Goal: Task Accomplishment & Management: Manage account settings

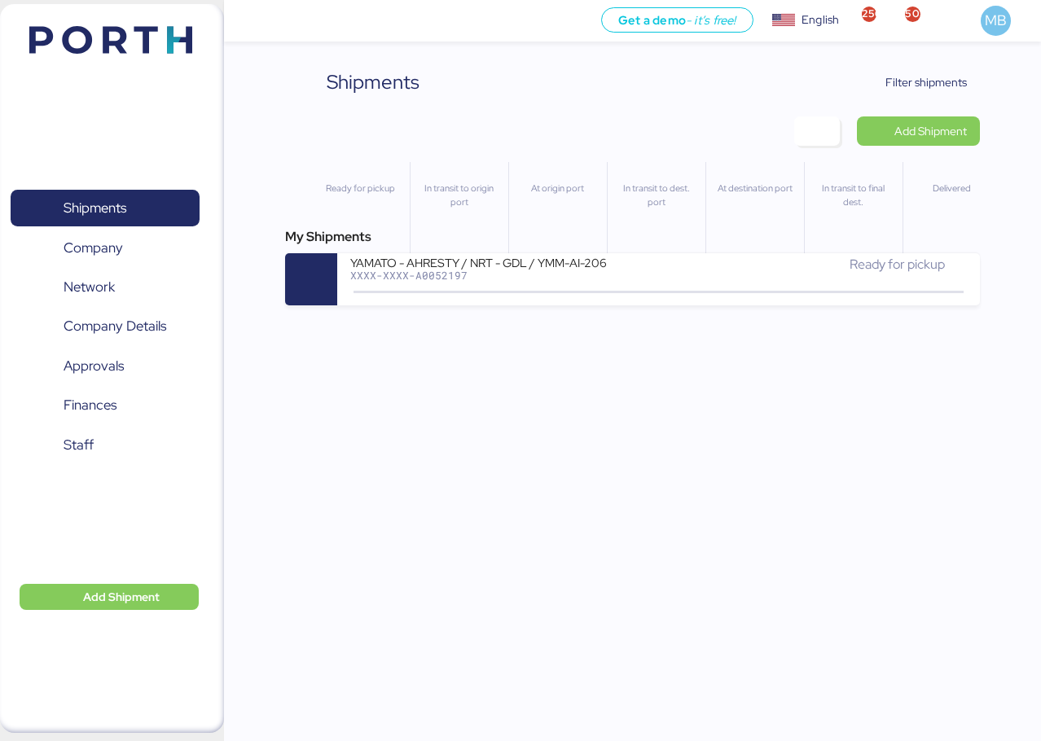
click at [909, 81] on span "Filter shipments" at bounding box center [925, 82] width 81 height 20
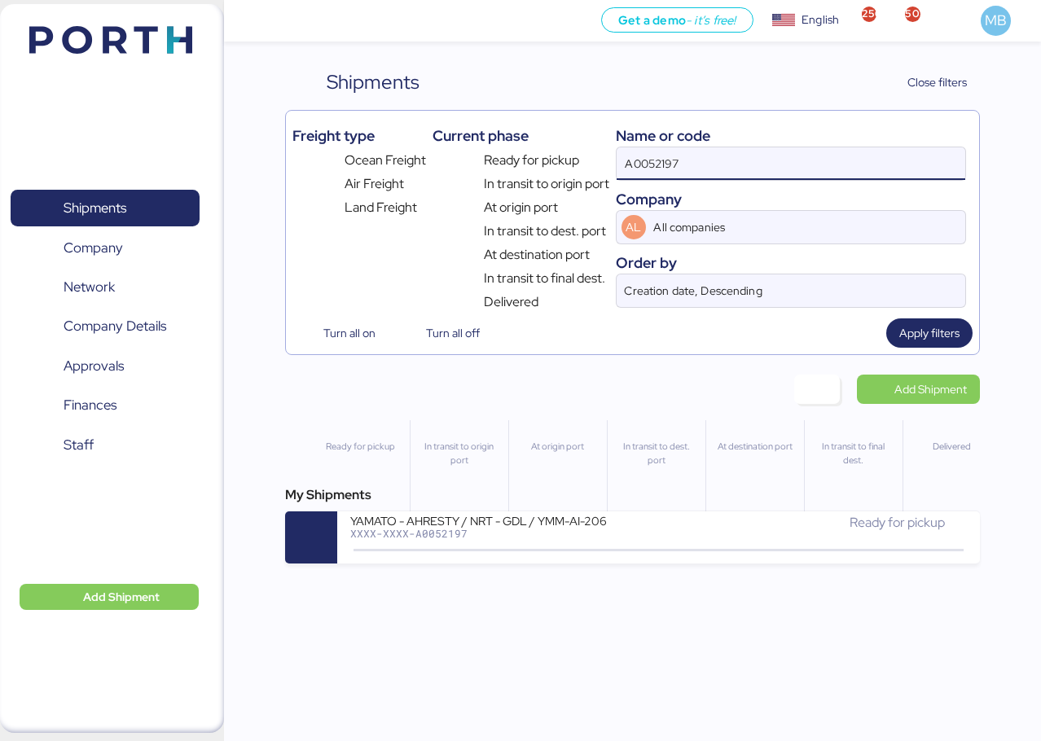
drag, startPoint x: 731, startPoint y: 163, endPoint x: 576, endPoint y: 157, distance: 154.9
click at [576, 157] on div "Freight type Ocean Freight Air Freight Land Freight Current phase Ready for pic…" at bounding box center [632, 214] width 680 height 195
paste input "O0052067"
type input "O0052067"
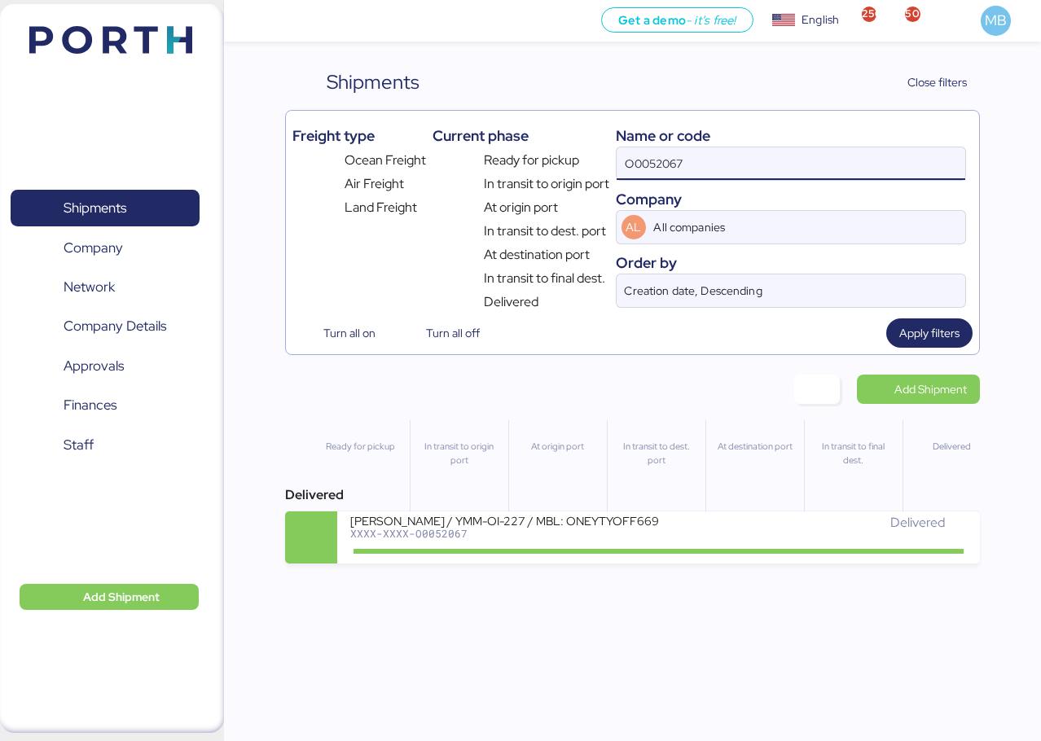
click at [710, 545] on div "Delivered" at bounding box center [813, 530] width 308 height 35
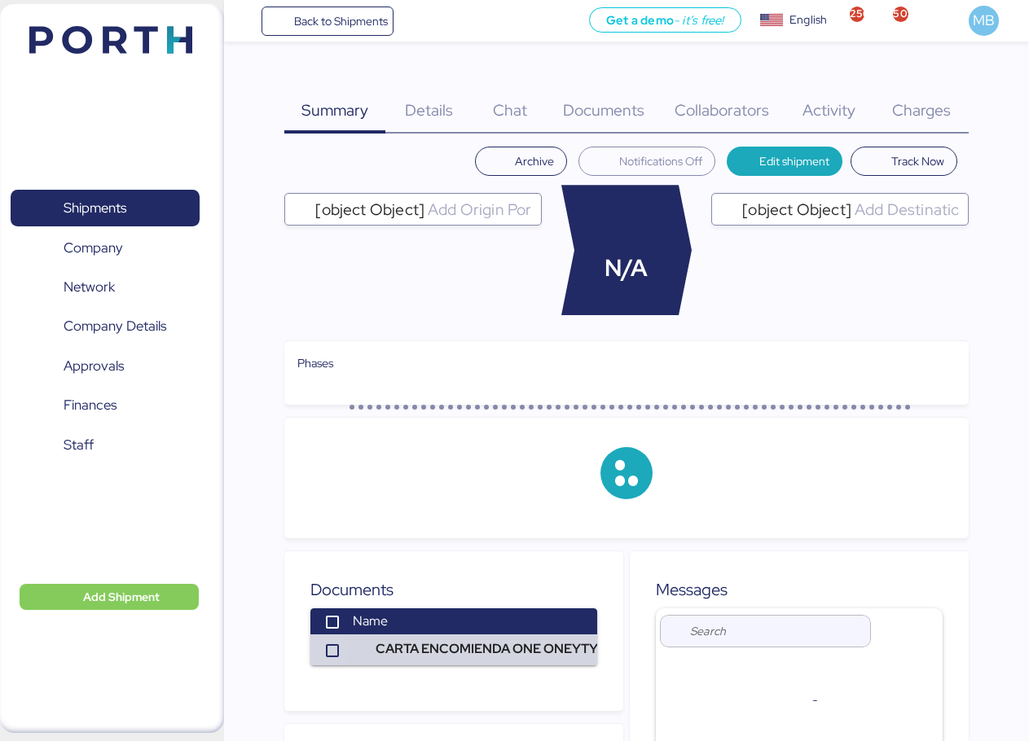
click at [931, 112] on span "Charges" at bounding box center [921, 109] width 59 height 21
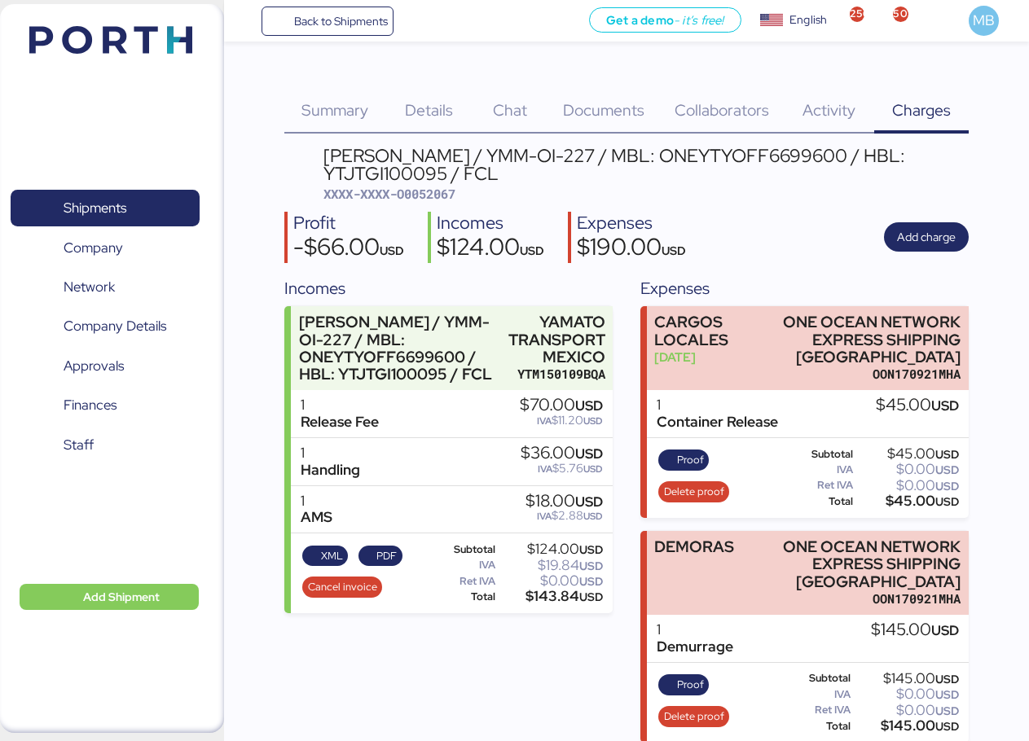
click at [448, 195] on span "XXXX-XXXX-O0052067" at bounding box center [389, 194] width 132 height 16
copy span "O0052067"
drag, startPoint x: 502, startPoint y: 175, endPoint x: 326, endPoint y: 163, distance: 176.4
click at [326, 163] on div "[PERSON_NAME] / YMM-OI-227 / MBL: ONEYTYOFF6699600 / HBL: YTJTGI100095 / FCL" at bounding box center [645, 165] width 645 height 37
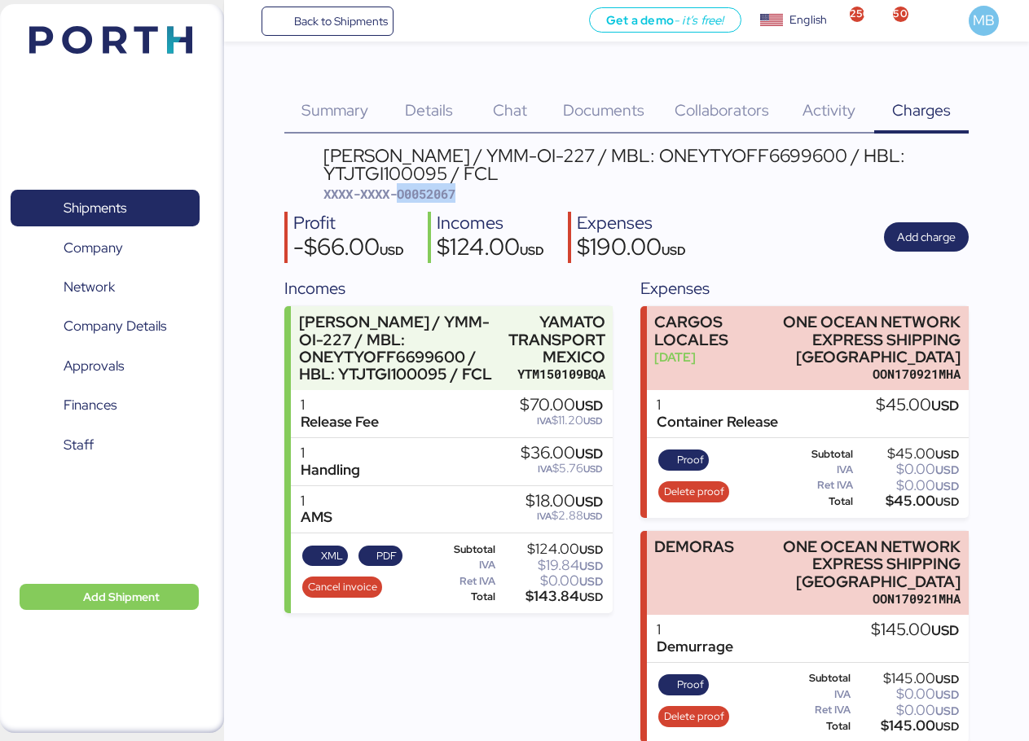
copy div "[PERSON_NAME] / YMM-OI-227 / MBL: ONEYTYOFF6699600 / HBL: YTJTGI100095 / FCL"
click at [126, 204] on span "Shipments" at bounding box center [95, 208] width 63 height 24
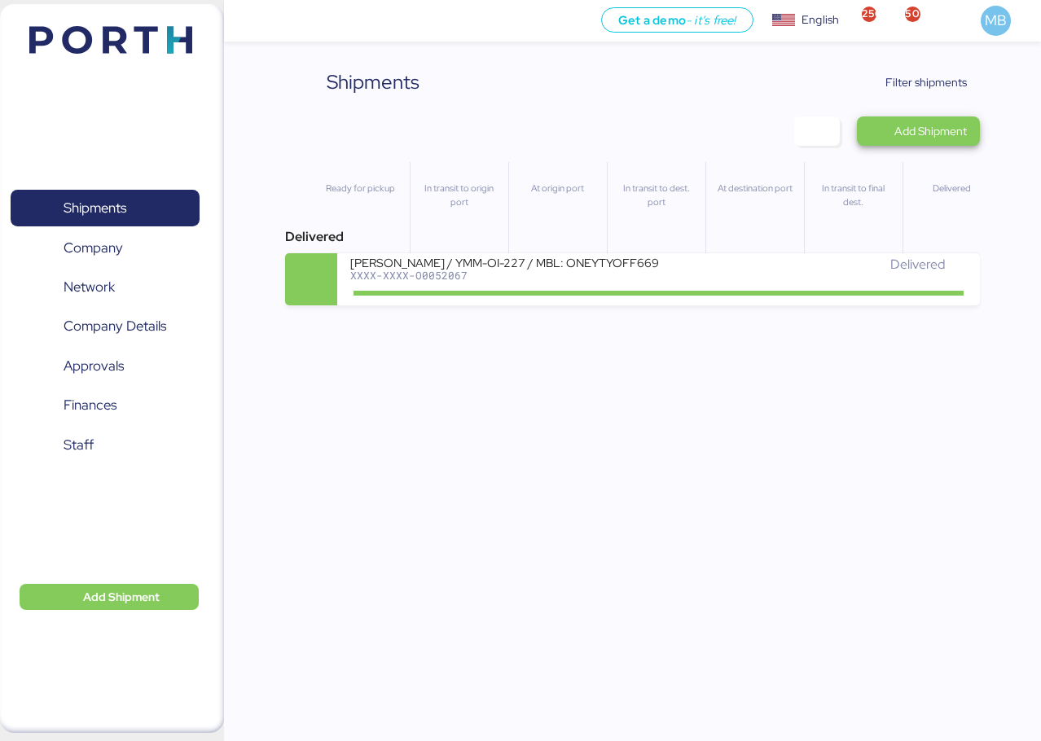
click at [917, 127] on span "Add Shipment" at bounding box center [930, 131] width 72 height 20
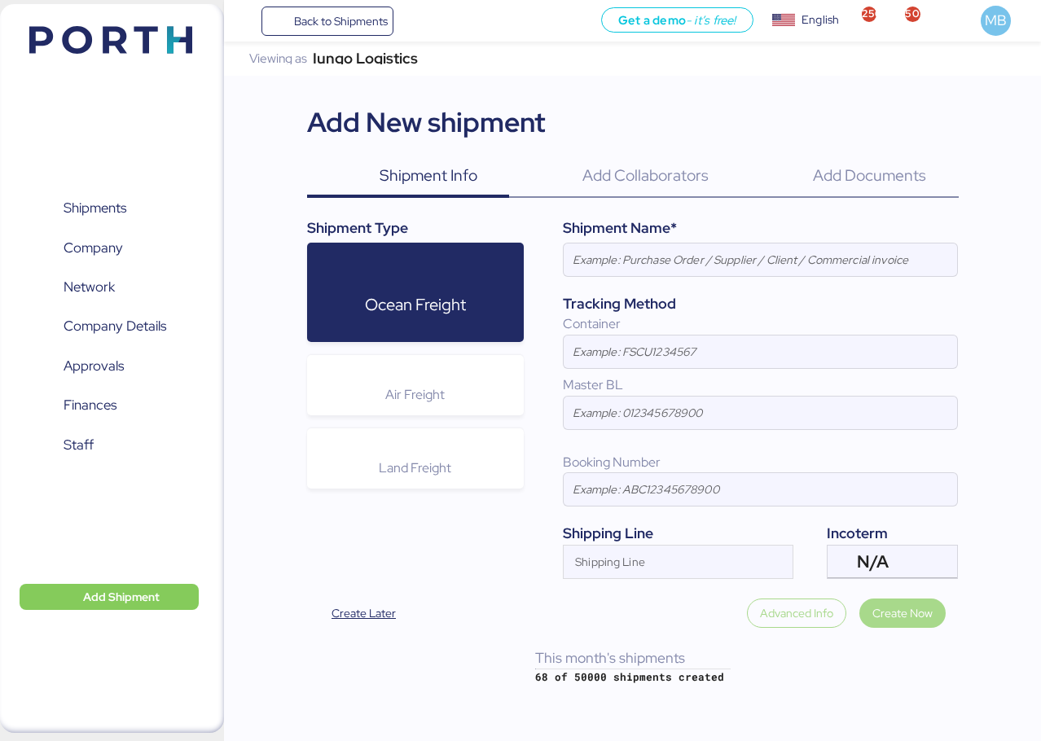
click at [655, 266] on input at bounding box center [760, 260] width 393 height 33
paste input "[PERSON_NAME] / YMM-OI-227 / MBL: ONEYTYOFF6699600 / HBL: YTJTGI100095 / FCL"
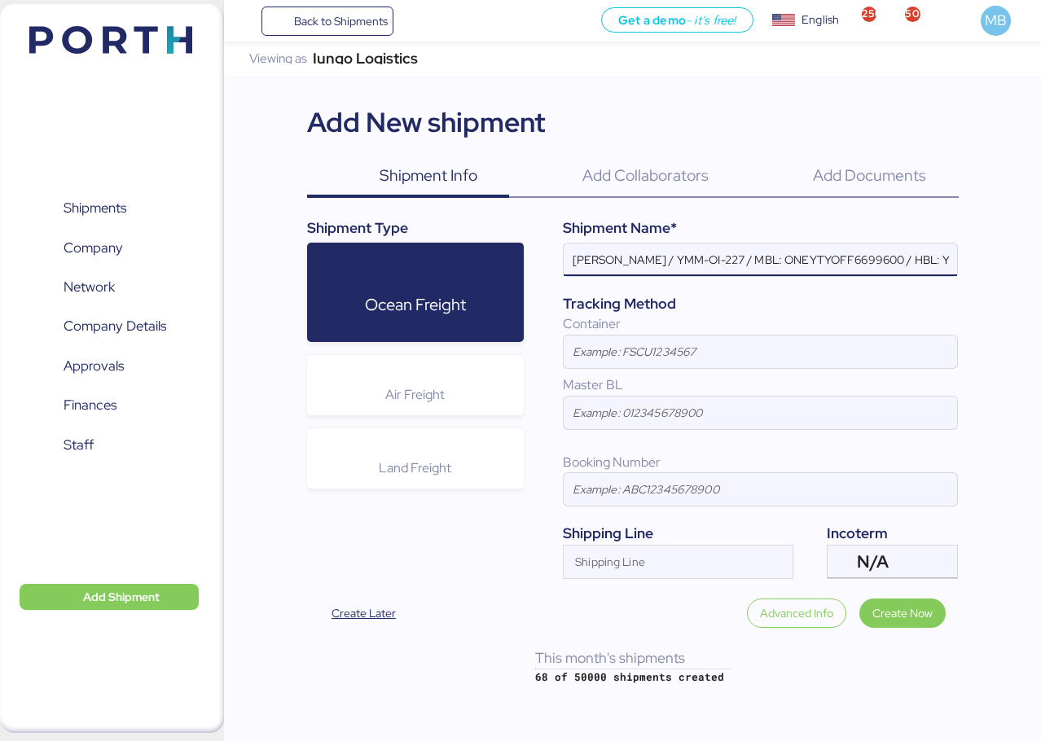
scroll to position [0, 115]
type input "[PERSON_NAME] / YMM-OI-227 / MBL: ONEYTYOFF6699600 / HBL: YTJTGI100095 / FCL"
click at [700, 551] on div "Shipping Line" at bounding box center [664, 562] width 200 height 33
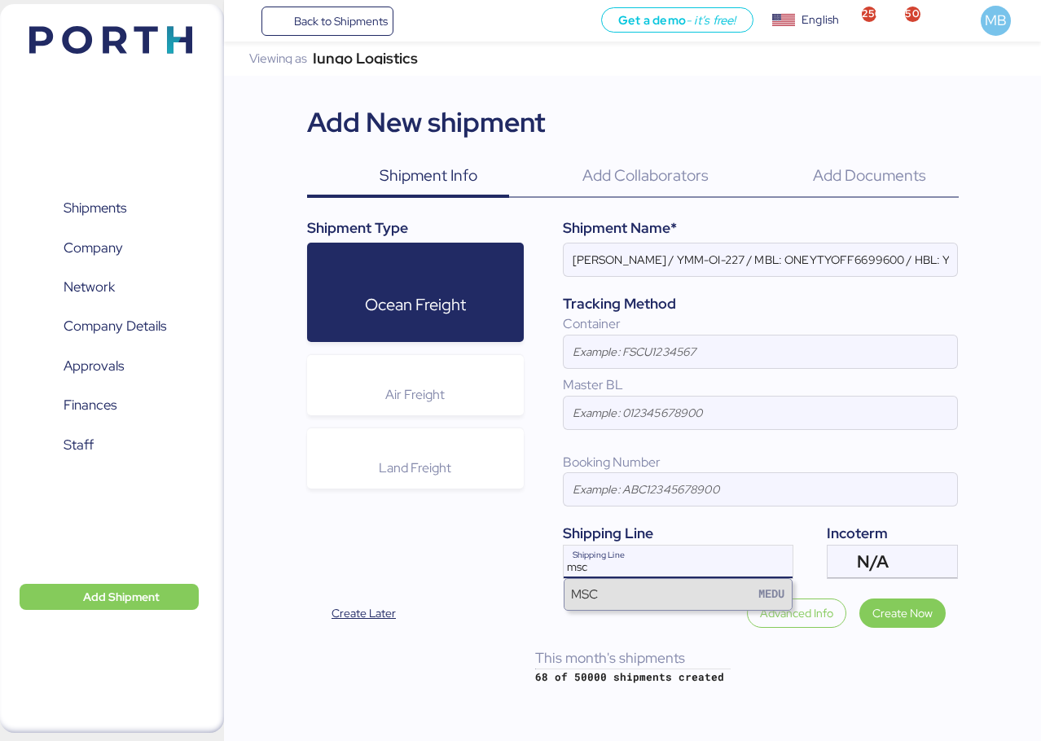
type input "msc"
click at [688, 586] on div "MSC MEDU" at bounding box center [678, 594] width 227 height 31
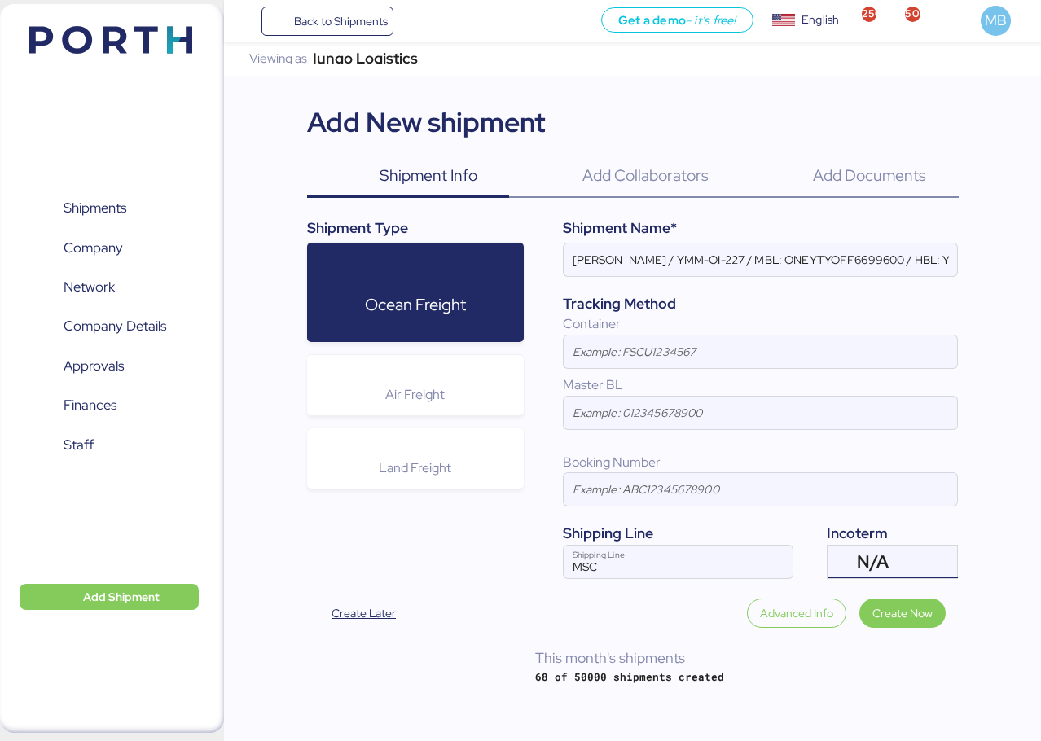
click at [919, 566] on div "N/A" at bounding box center [891, 562] width 68 height 33
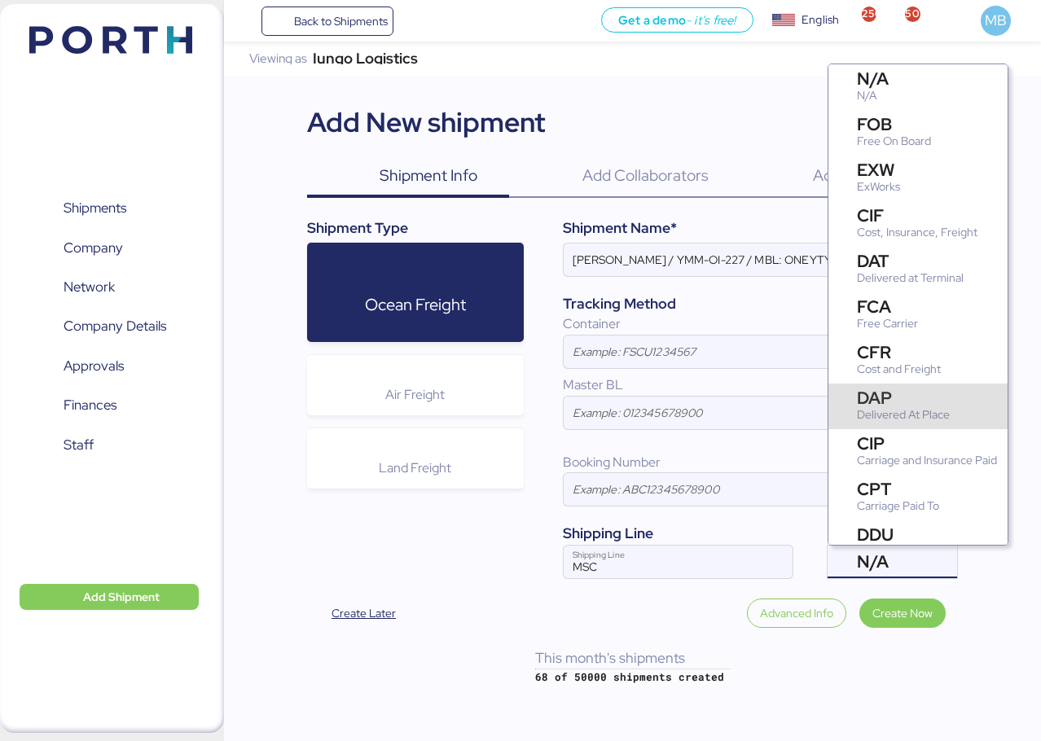
click at [927, 393] on div "DAP" at bounding box center [903, 397] width 93 height 17
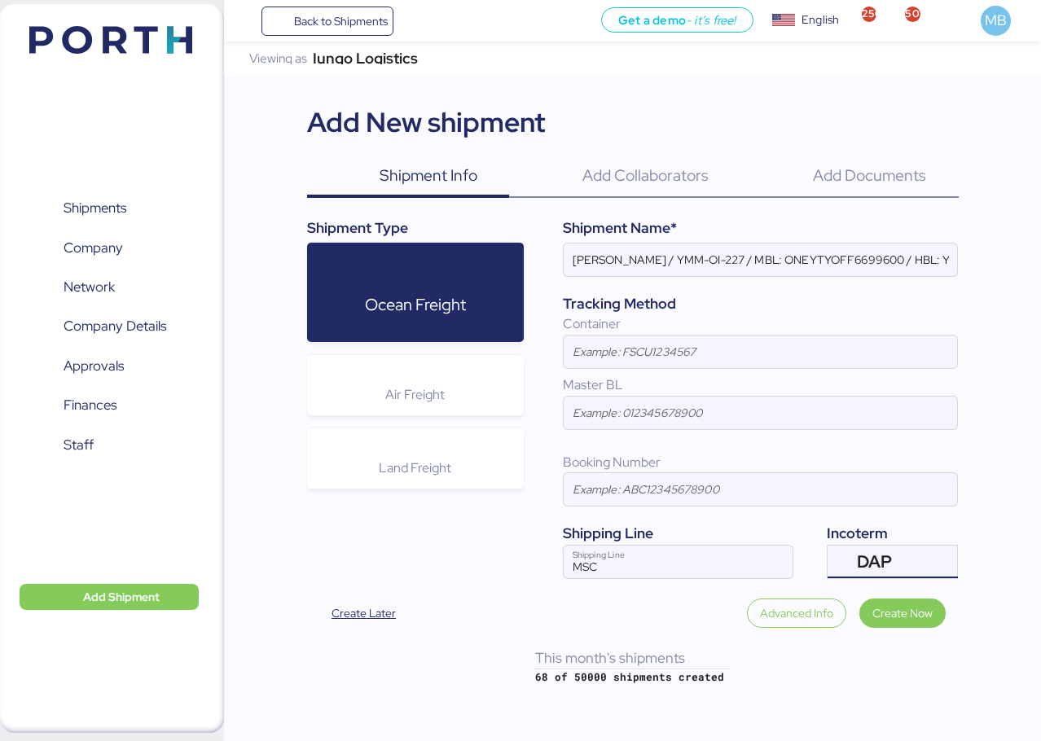
click at [606, 356] on input at bounding box center [760, 352] width 393 height 33
paste input "MSMU1043554"
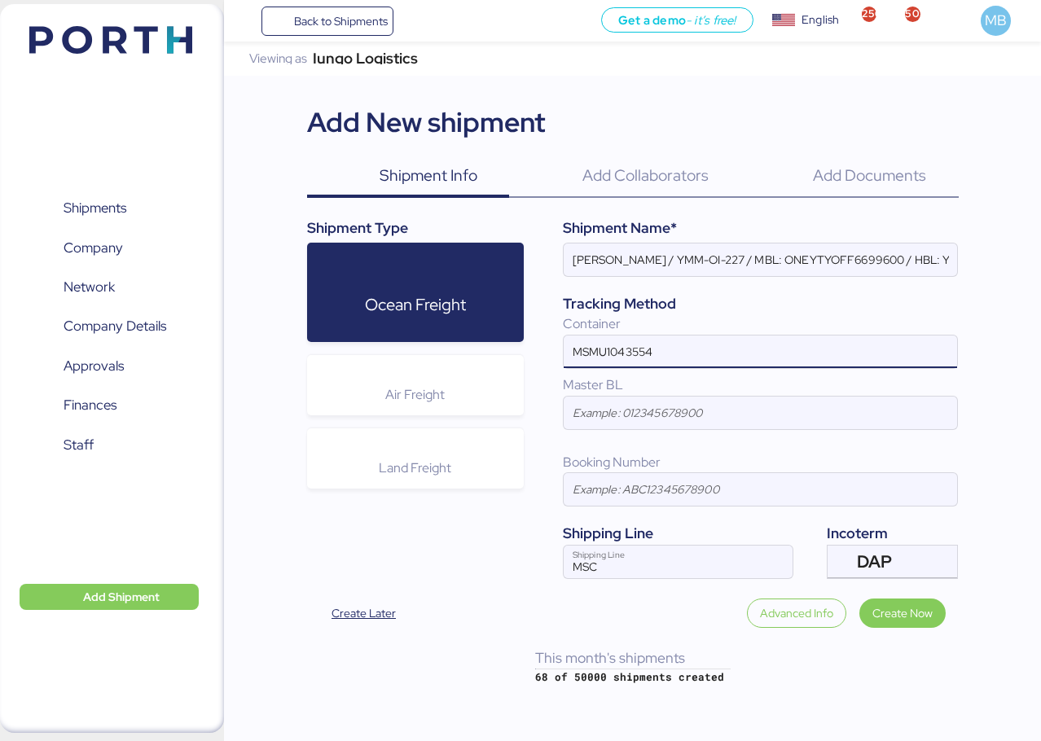
type input "MSMU1043554"
click at [657, 257] on input "[PERSON_NAME] / YMM-OI-227 / MBL: ONEYTYOFF6699600 / HBL: YTJTGI100095 / FCL" at bounding box center [760, 260] width 393 height 33
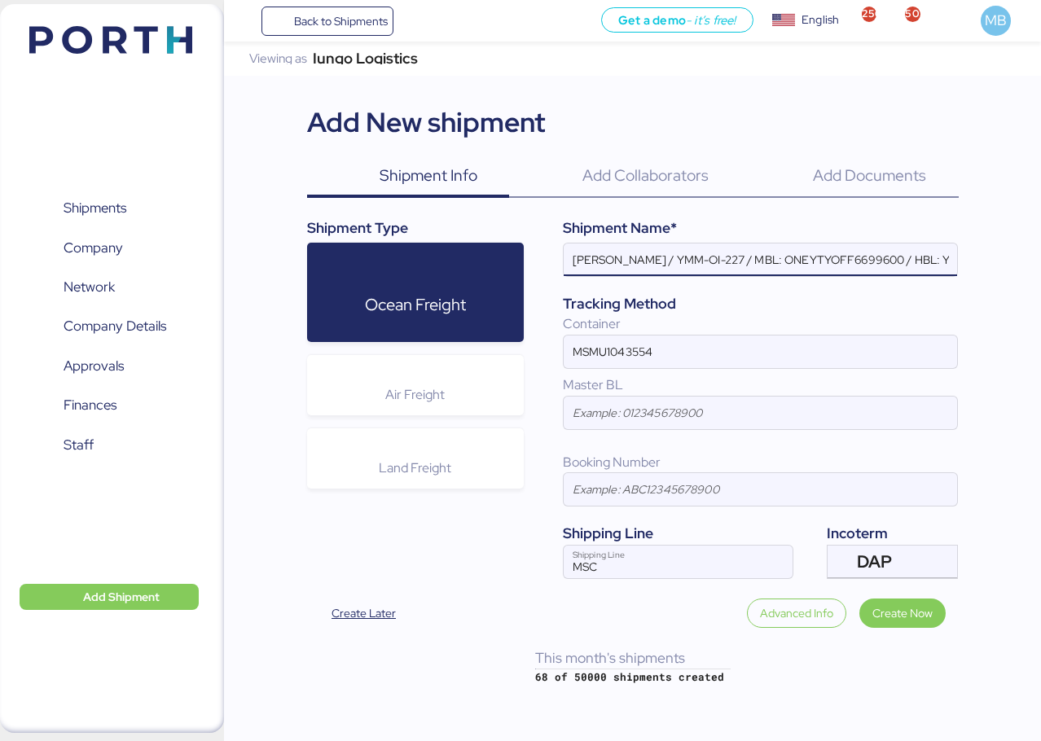
click at [657, 257] on input "[PERSON_NAME] / YMM-OI-227 / MBL: ONEYTYOFF6699600 / HBL: YTJTGI100095 / FCL" at bounding box center [760, 260] width 393 height 33
paste input "YAZAKI"
click at [742, 245] on input "[PERSON_NAME] / YMM-OI-227 / MBL: ONEYTYOFF6699600 / HBL: YTJTGI100095 / FCL" at bounding box center [760, 260] width 393 height 33
paste input "YMM-OI-246"
click at [845, 255] on input "[PERSON_NAME] / YMM-OI-246 / MBL: ONEYTYOFF6699600 / HBL: YTJTGI100095 / FCL" at bounding box center [760, 260] width 393 height 33
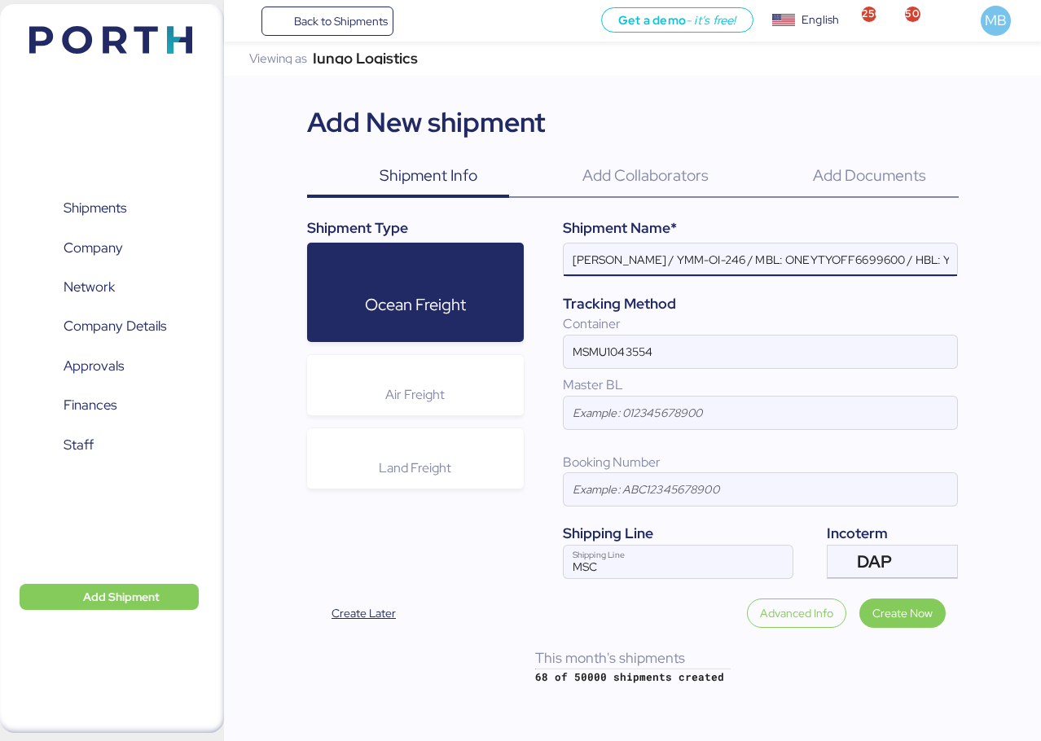
click at [845, 255] on input "[PERSON_NAME] / YMM-OI-246 / MBL: ONEYTYOFF6699600 / HBL: YTJTGI100095 / FCL" at bounding box center [760, 260] width 393 height 33
paste input "MEDUXJ888015"
click at [944, 262] on input "YAMATO - YAZAKI / YMM-OI-246 / MBL: MEDUXJ888015 / HBL: YTJTGI100095 / FCL" at bounding box center [760, 260] width 393 height 33
click at [943, 262] on input "YAMATO - YAZAKI / YMM-OI-246 / MBL: MEDUXJ888015 / HBL: YTJTGI100095 / FCL" at bounding box center [760, 260] width 393 height 33
paste input "YIFFW0184015"
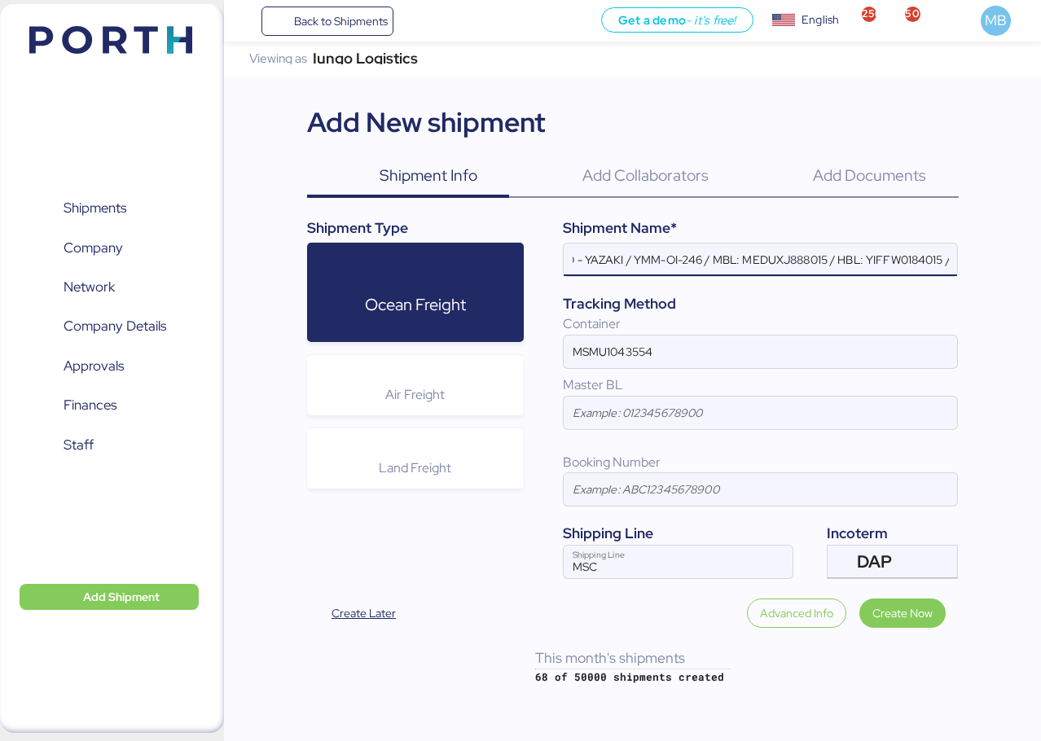
scroll to position [0, 73]
type input "YAMATO - YAZAKI / YMM-OI-246 / MBL: MEDUXJ888015 / HBL: YIFFW0184015 / FCL"
click at [934, 626] on span "Create Now" at bounding box center [902, 613] width 86 height 29
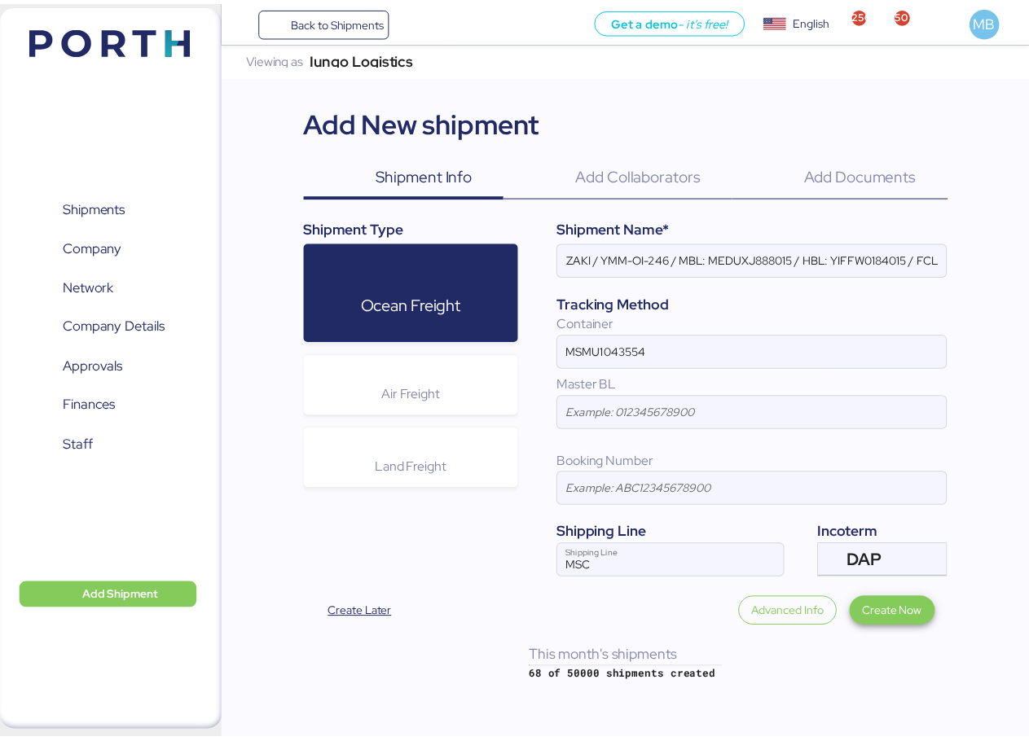
scroll to position [0, 0]
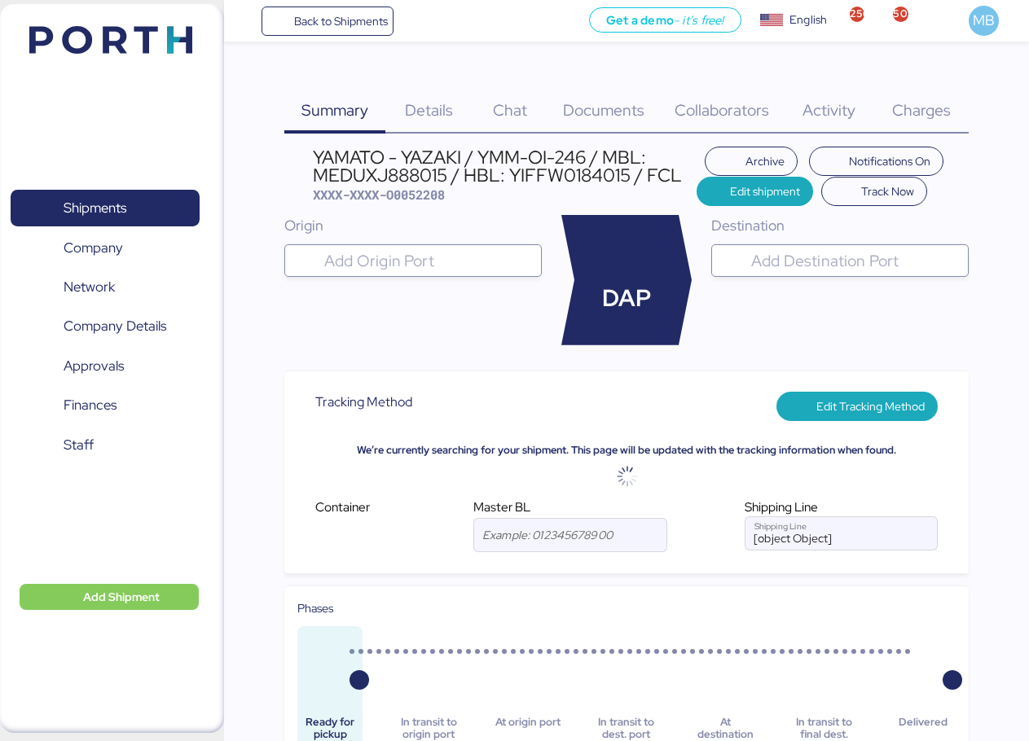
click at [770, 265] on input "search" at bounding box center [854, 261] width 213 height 20
click at [848, 266] on input "lazarop" at bounding box center [854, 261] width 213 height 20
type input "[PERSON_NAME]"
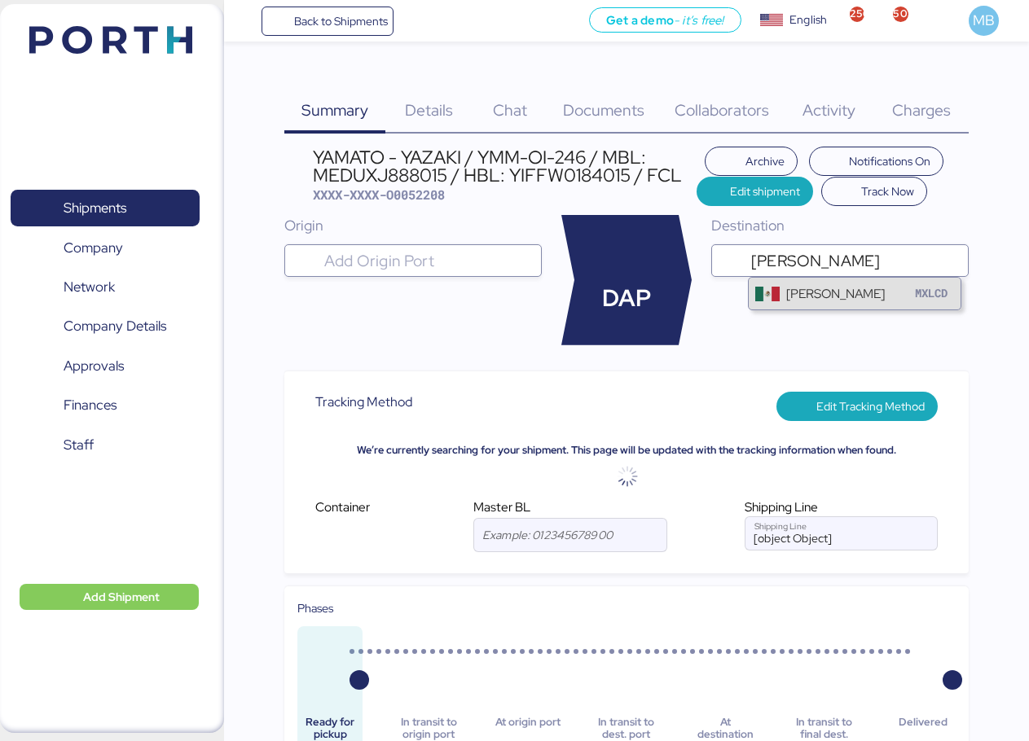
click at [867, 292] on div "[PERSON_NAME]" at bounding box center [835, 293] width 99 height 19
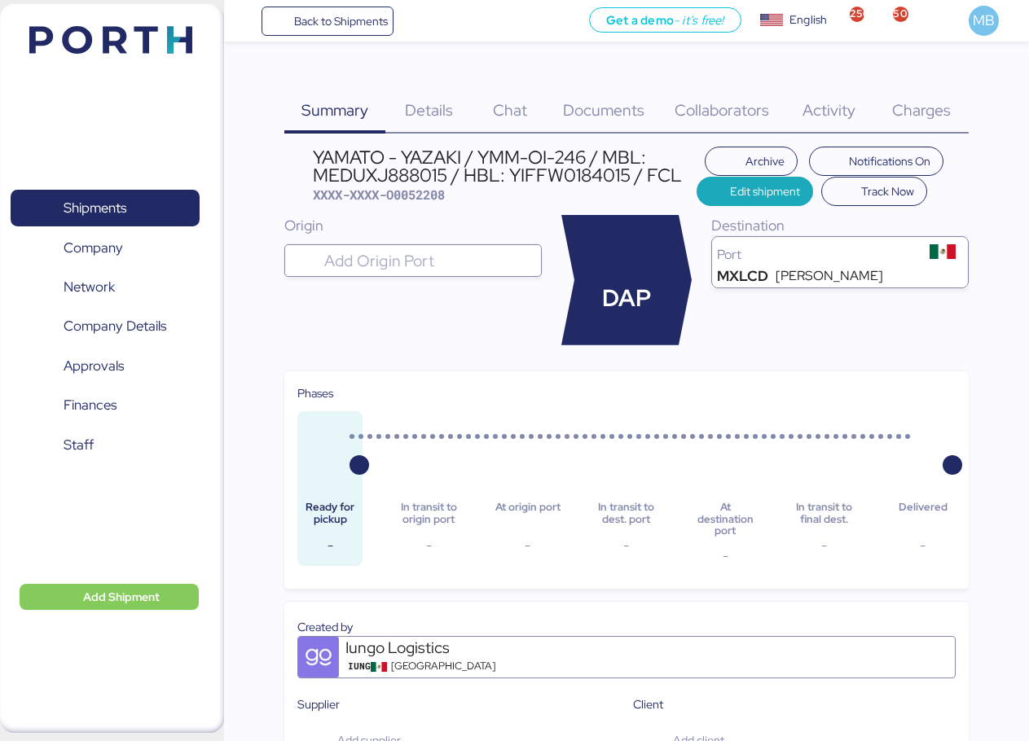
click at [450, 112] on span "Details" at bounding box center [429, 109] width 48 height 21
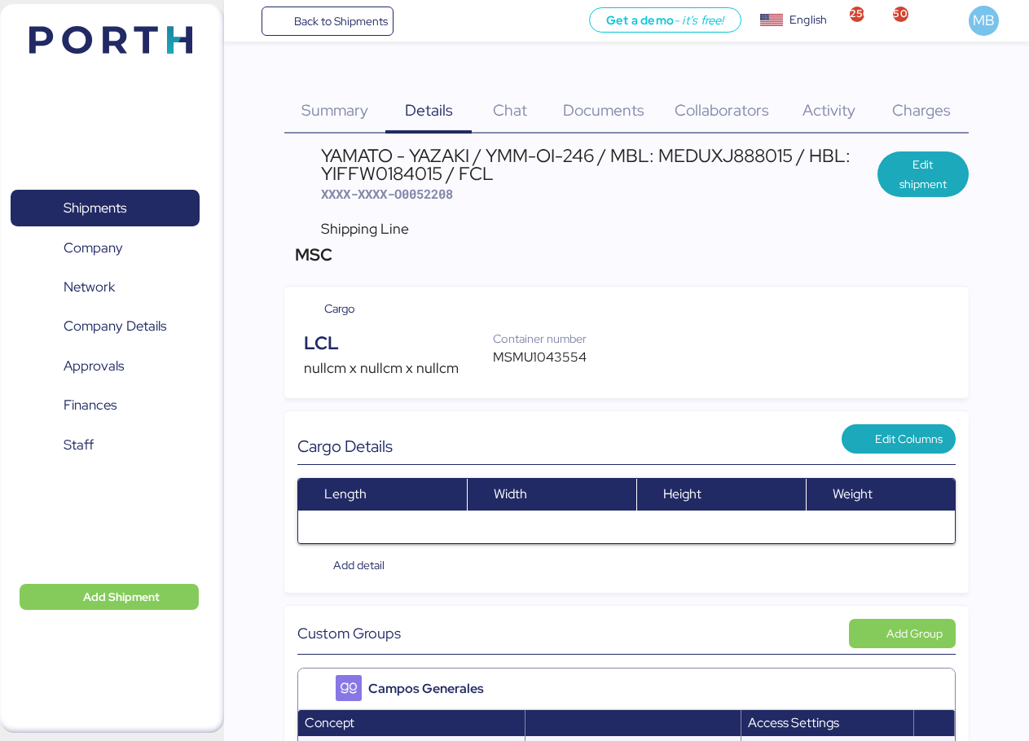
click at [938, 183] on span "Edit shipment" at bounding box center [922, 174] width 65 height 39
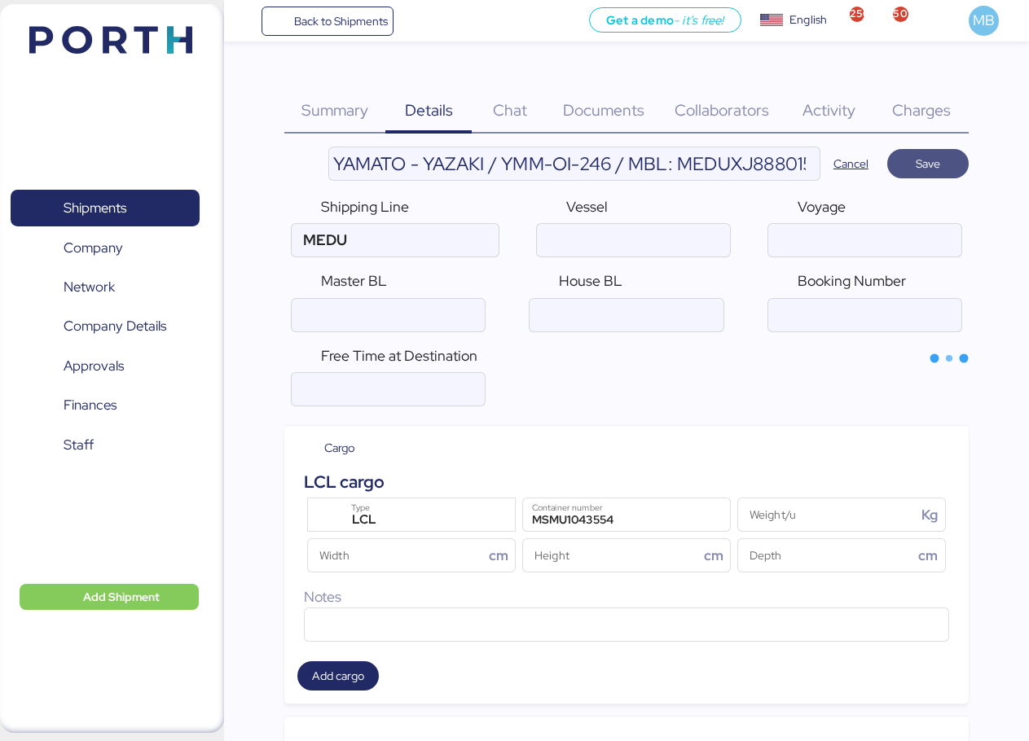
type input "MSC"
click at [429, 506] on div "LCL Type" at bounding box center [413, 515] width 143 height 33
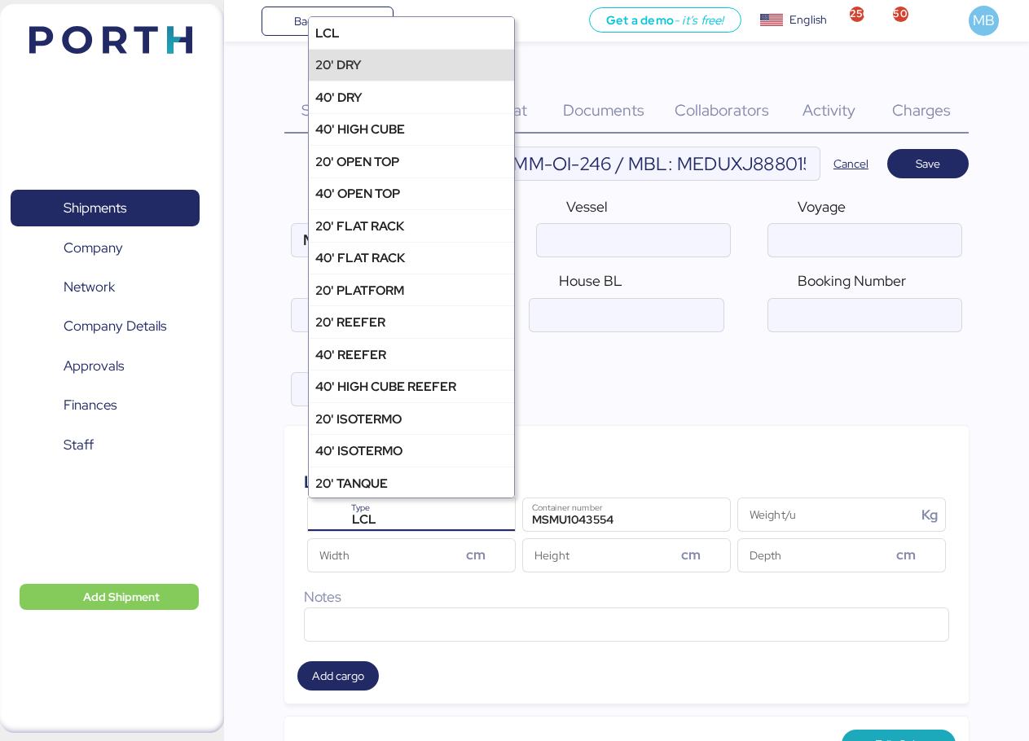
click at [412, 55] on div "20' DRY" at bounding box center [411, 65] width 205 height 32
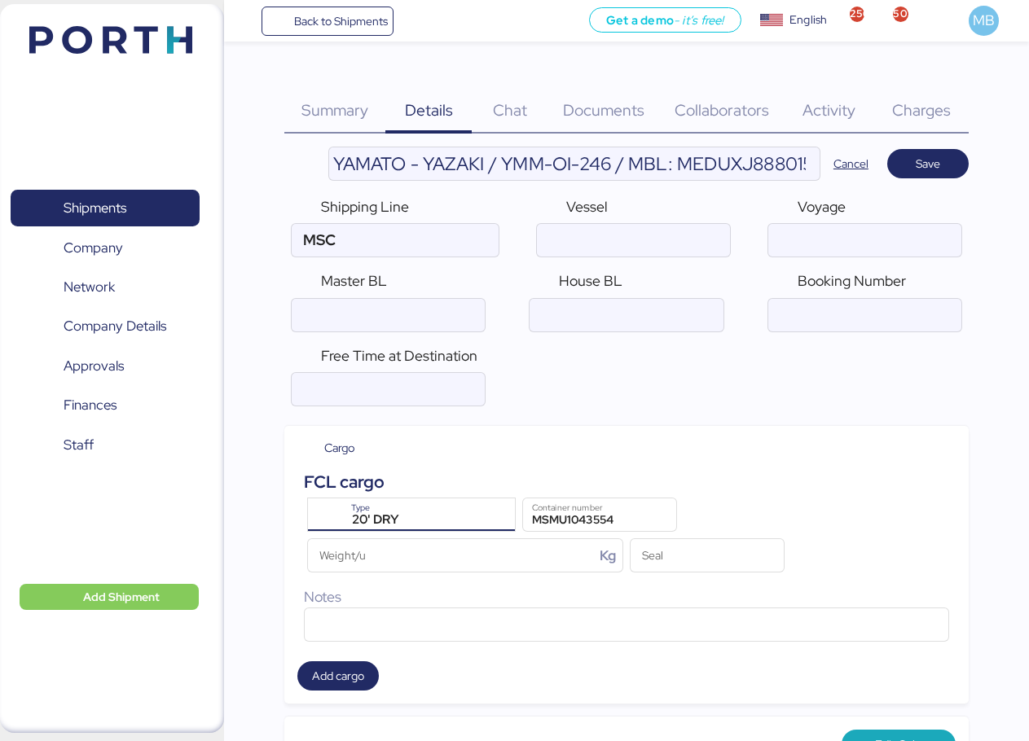
click at [704, 168] on input "YAMATO - YAZAKI / YMM-OI-246 / MBL: MEDUXJ888015 / HBL: YIFFW0184015 / FCL" at bounding box center [574, 163] width 490 height 33
click at [413, 321] on input "ocean" at bounding box center [388, 315] width 193 height 33
paste input "MEDUXJ888015"
type input "MEDUXJ888015"
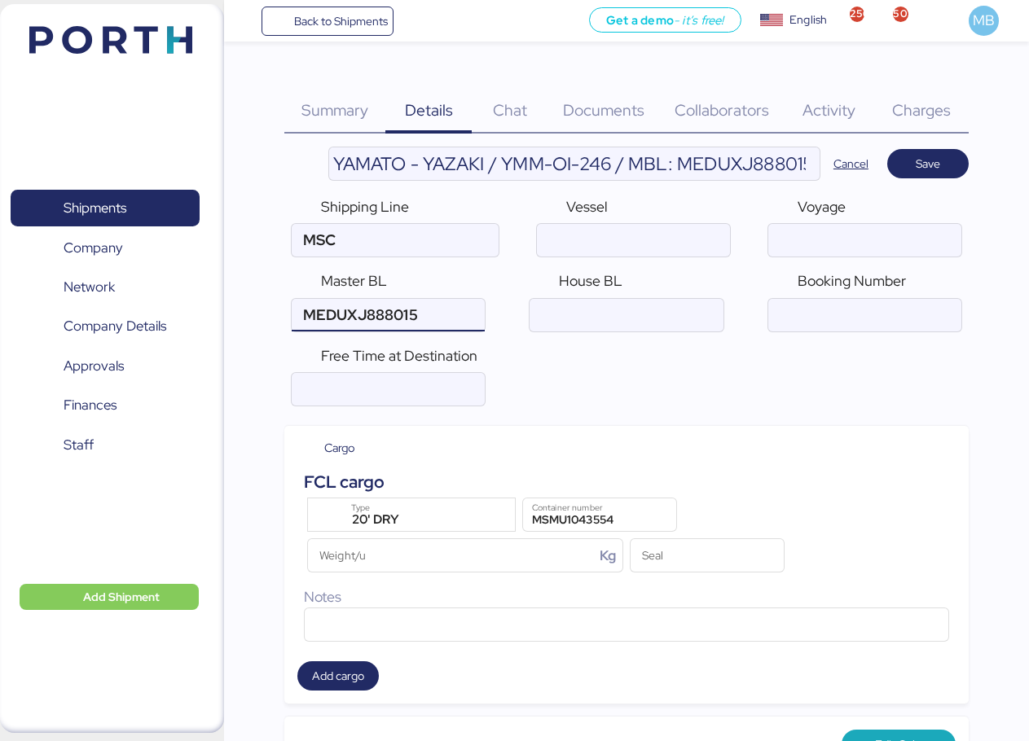
click at [652, 169] on input "YAMATO - YAZAKI / YMM-OI-246 / MBL: MEDUXJ888015 / HBL: YIFFW0184015 / FCL" at bounding box center [574, 163] width 490 height 33
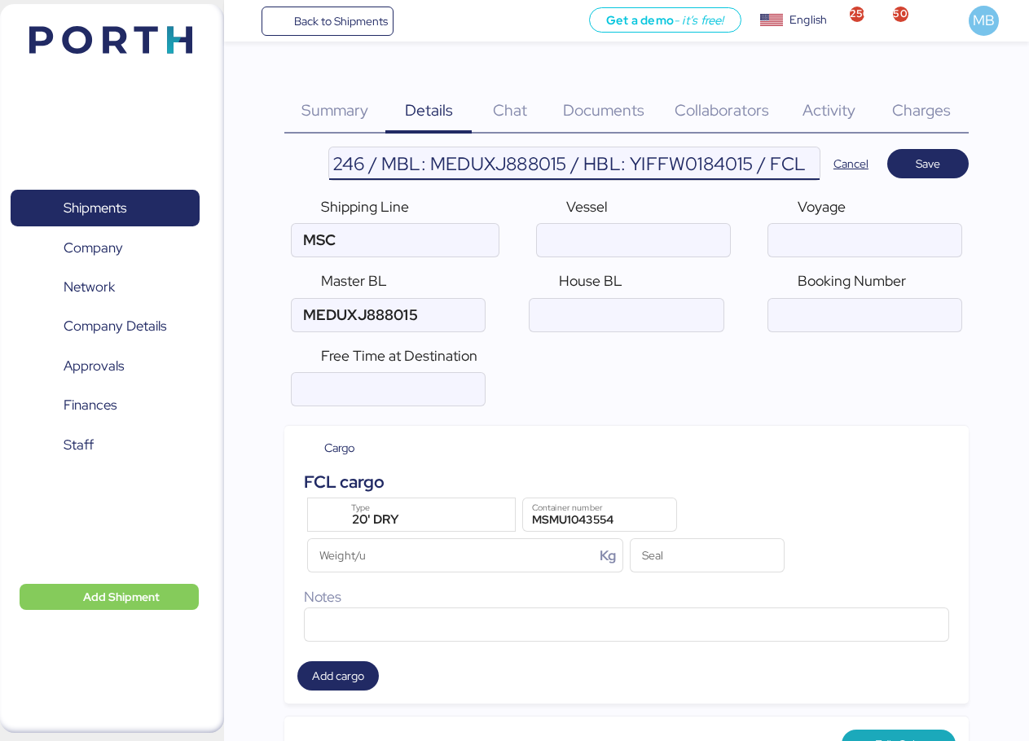
click at [699, 168] on input "YAMATO - YAZAKI / YMM-OI-246 / MBL: MEDUXJ888015 / HBL: YIFFW0184015 / FCL" at bounding box center [574, 163] width 490 height 33
click at [830, 242] on input "ocean" at bounding box center [864, 240] width 193 height 33
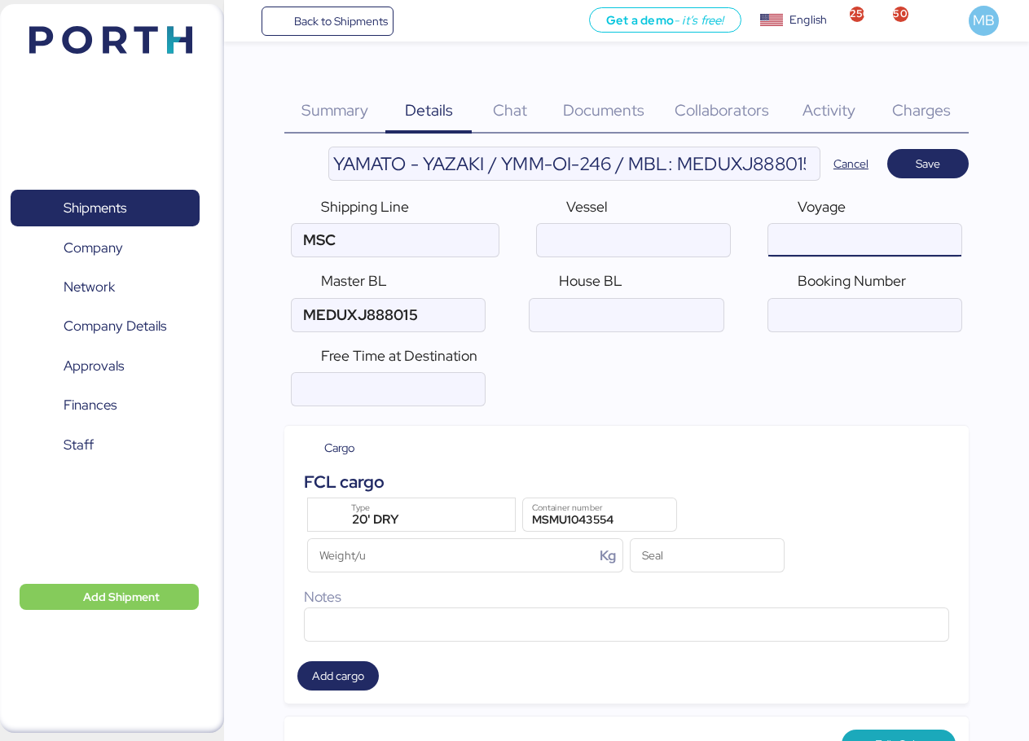
click at [650, 308] on input "ocean" at bounding box center [625, 315] width 193 height 33
paste input "YIFFW0184015"
type input "YIFFW0184015"
click at [914, 168] on span "Save" at bounding box center [927, 163] width 55 height 23
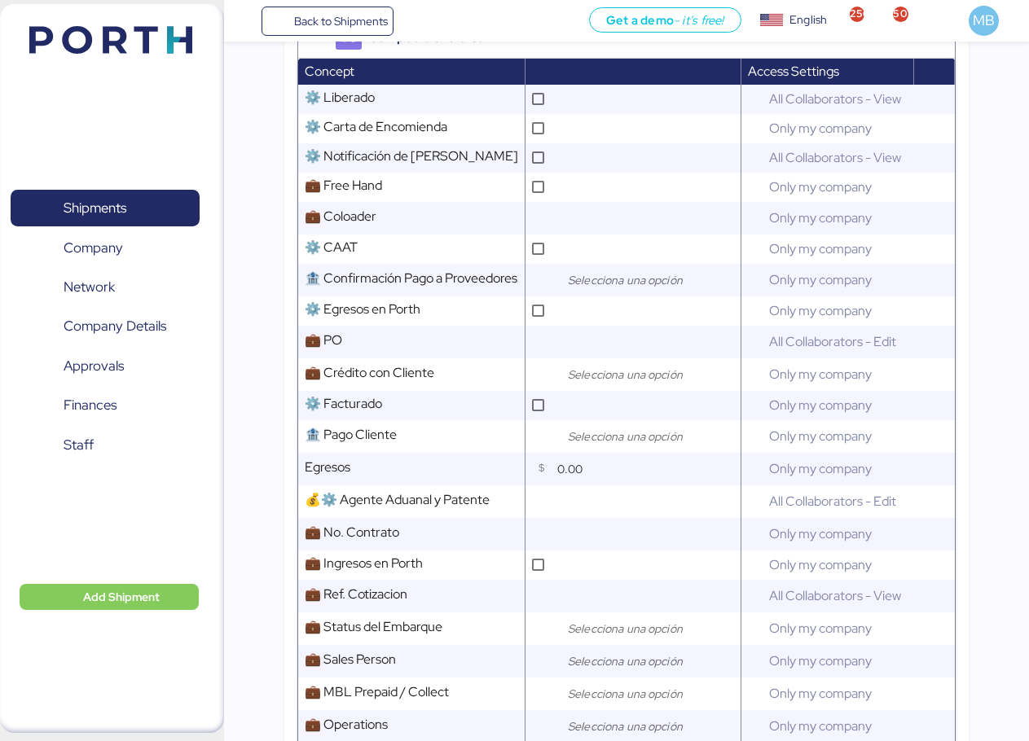
scroll to position [815, 0]
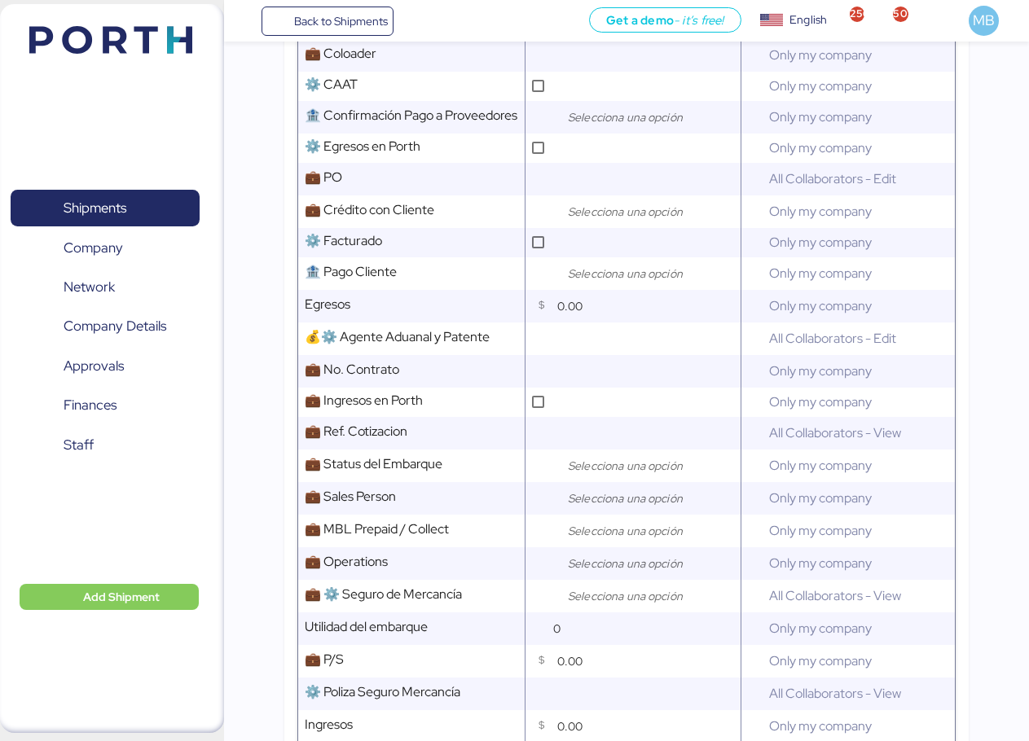
click at [593, 216] on input "search" at bounding box center [650, 212] width 171 height 20
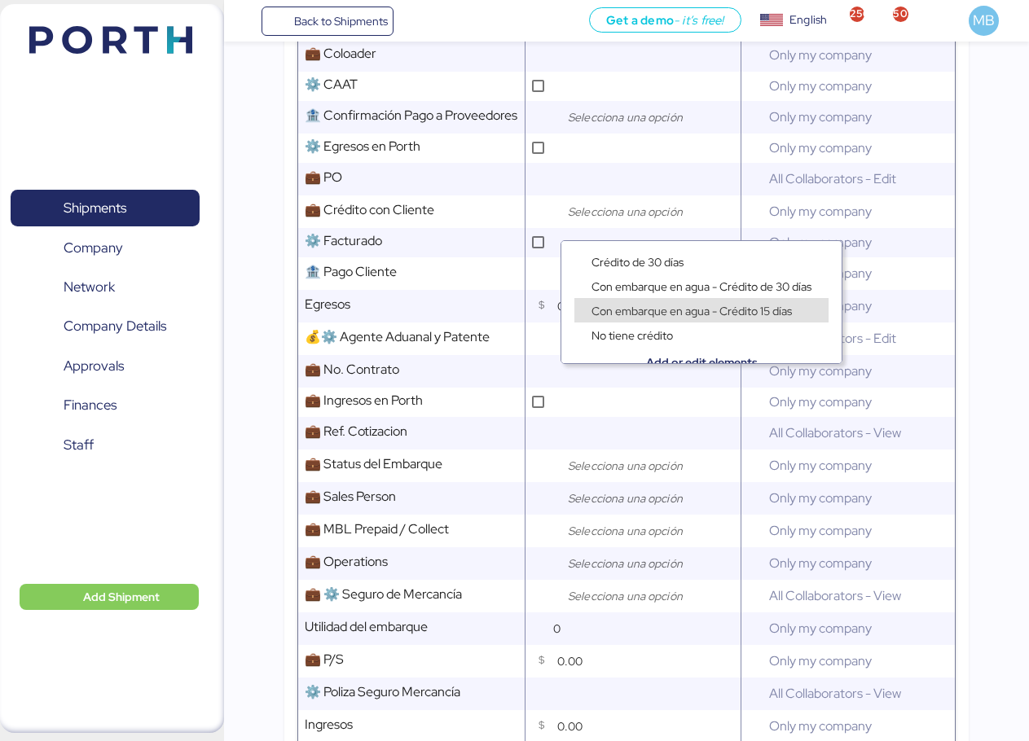
click at [694, 310] on span "Con embarque en agua - Crédito 15 días" at bounding box center [691, 311] width 200 height 15
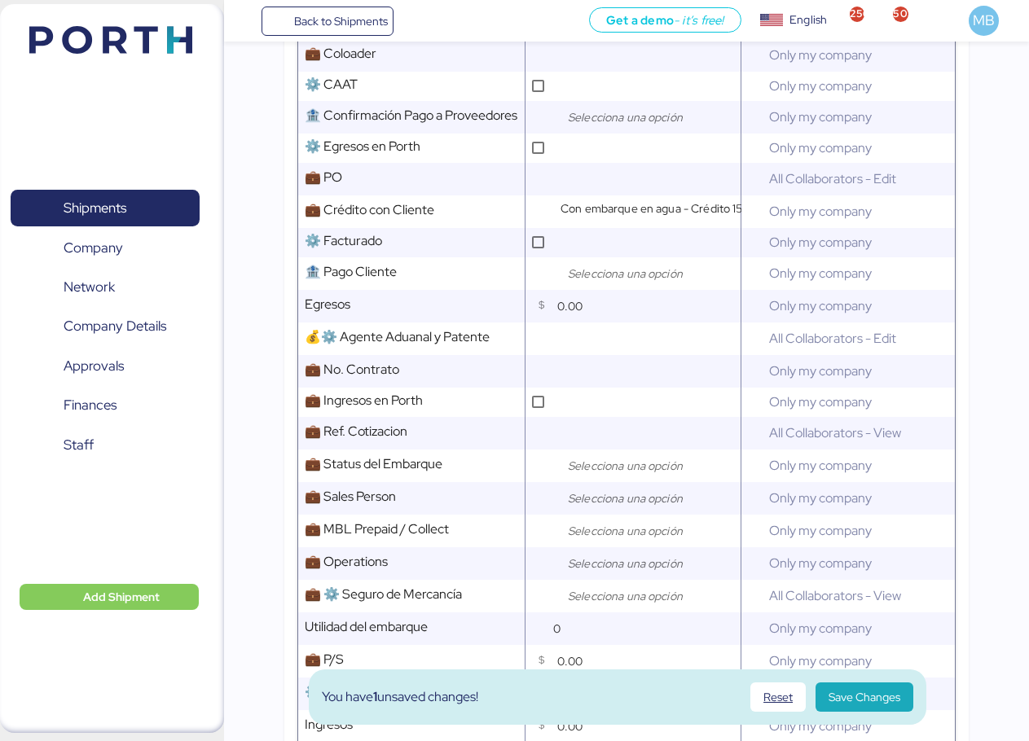
click at [604, 476] on input "search" at bounding box center [650, 466] width 171 height 20
click at [602, 513] on span "Open" at bounding box center [605, 516] width 29 height 15
click at [611, 501] on input "search" at bounding box center [650, 499] width 171 height 20
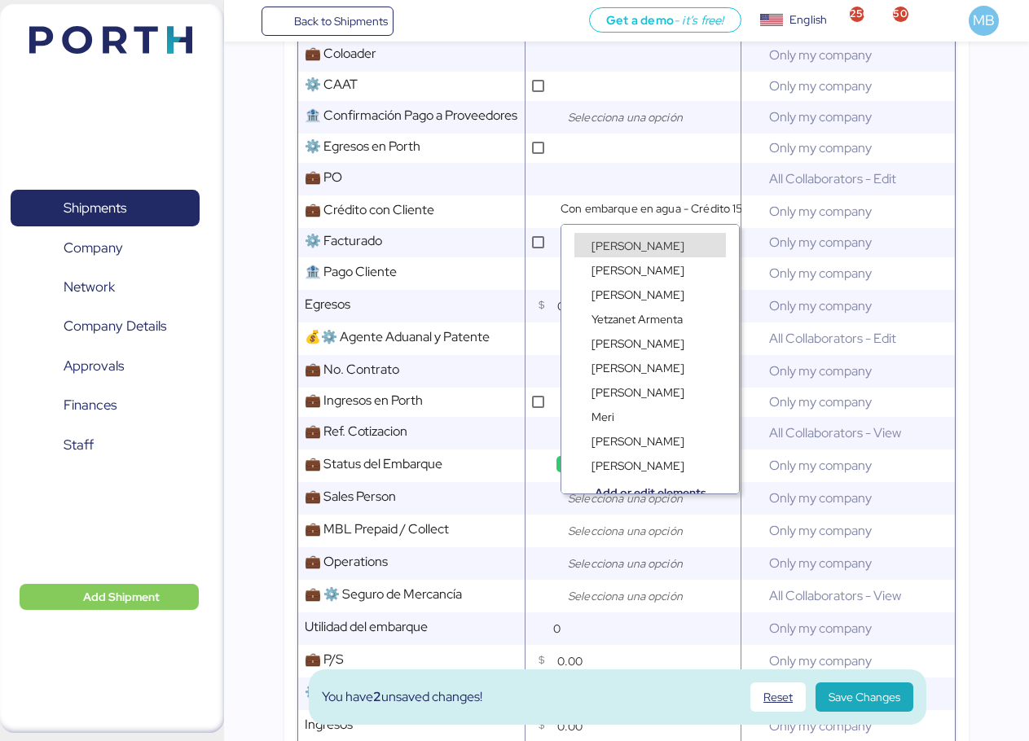
click at [636, 243] on span "[PERSON_NAME]" at bounding box center [637, 246] width 93 height 15
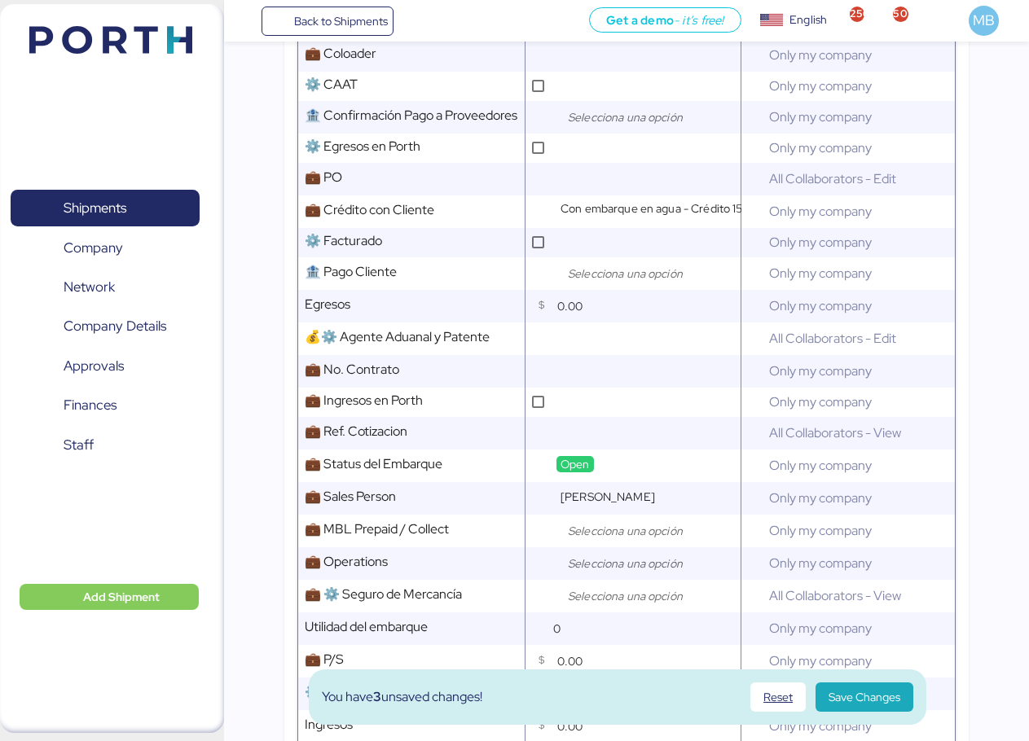
click at [604, 547] on div at bounding box center [645, 531] width 179 height 33
click at [618, 582] on span "Prepaid" at bounding box center [610, 581] width 39 height 15
click at [603, 573] on input "search" at bounding box center [650, 564] width 171 height 20
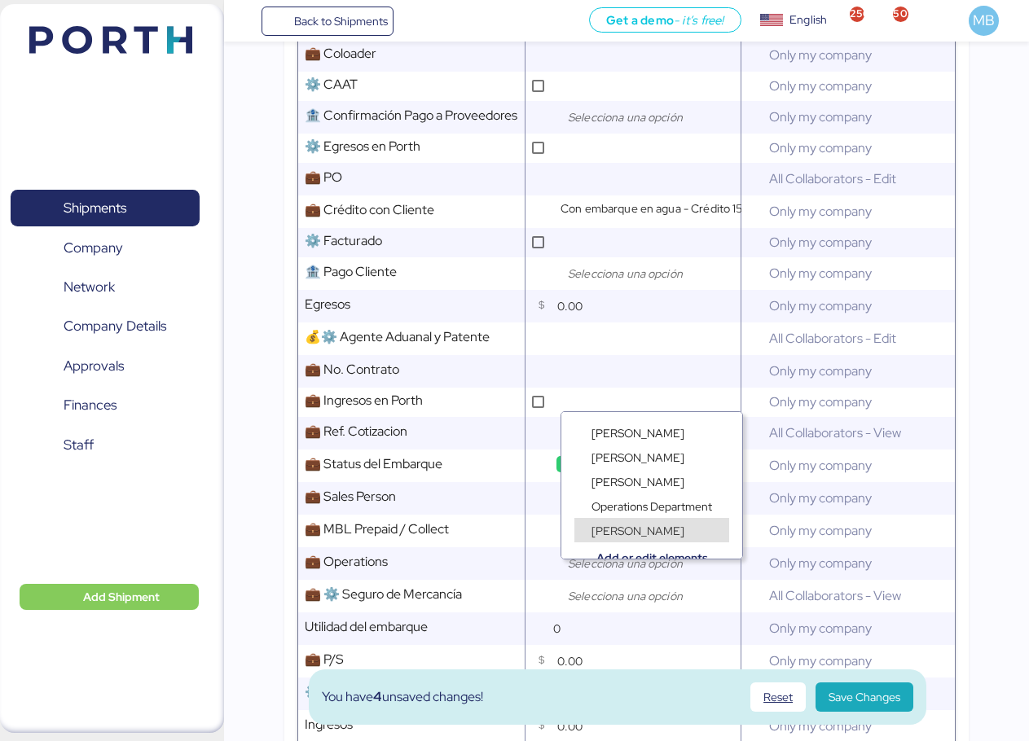
click at [655, 529] on div "[PERSON_NAME]" at bounding box center [637, 530] width 101 height 16
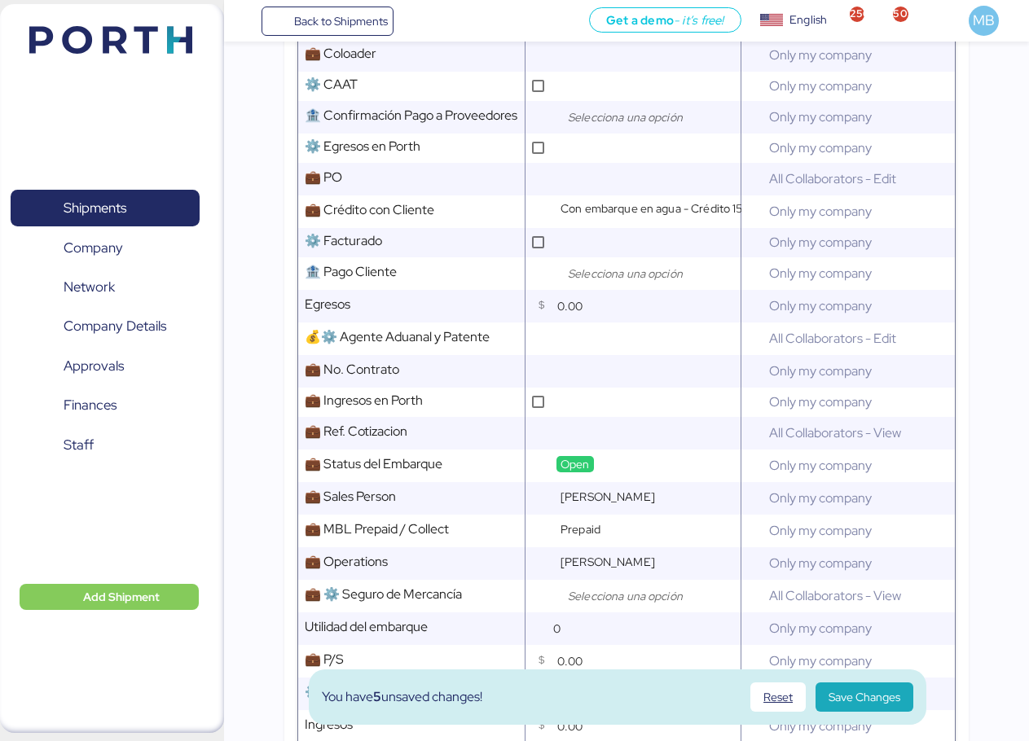
click at [615, 606] on input "search" at bounding box center [650, 597] width 171 height 20
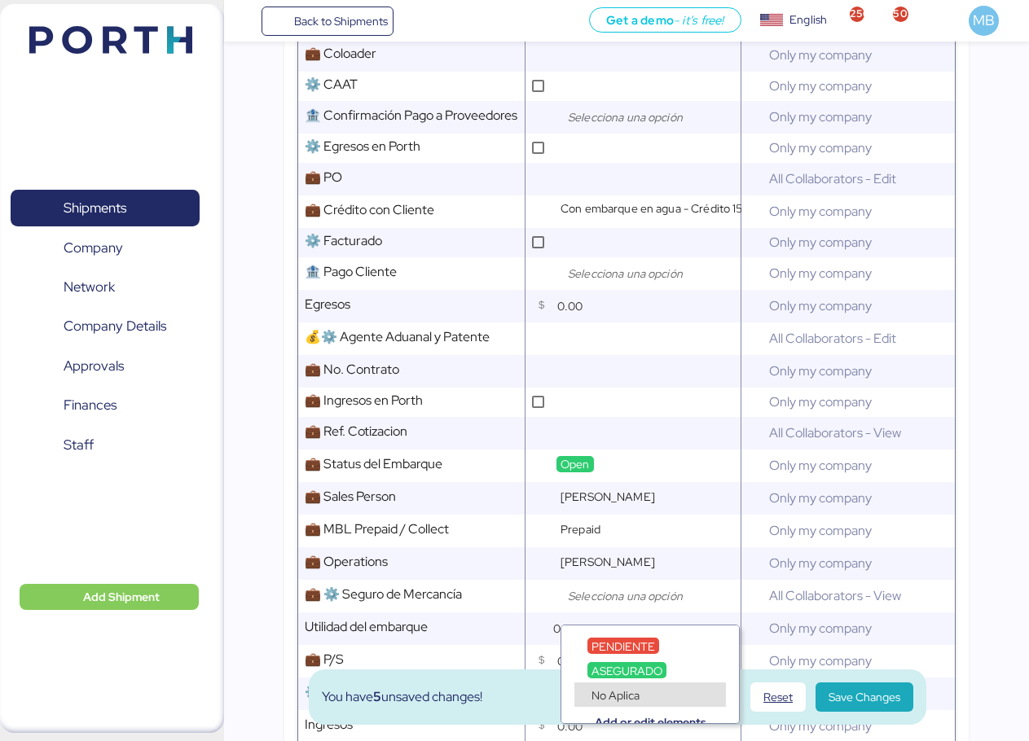
click at [642, 696] on div "No Aplica" at bounding box center [615, 695] width 56 height 16
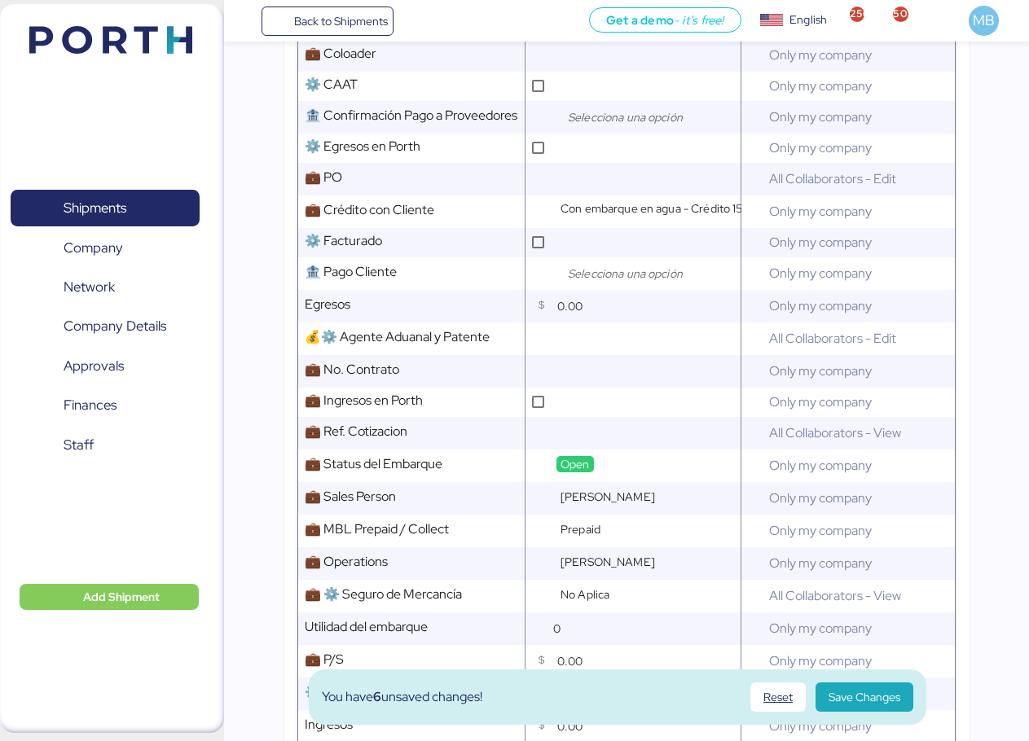
click at [876, 709] on span "Save Changes" at bounding box center [864, 697] width 98 height 29
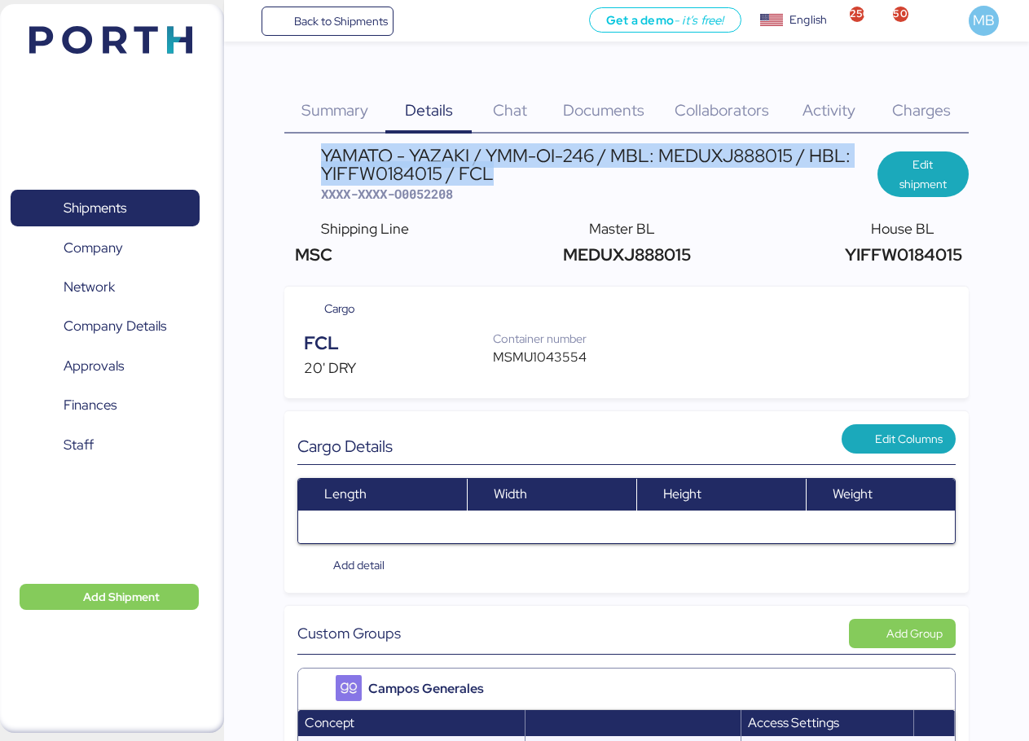
drag, startPoint x: 502, startPoint y: 170, endPoint x: 319, endPoint y: 154, distance: 183.2
click at [319, 154] on header "YAMATO - YAZAKI / YMM-OI-246 / MBL: MEDUXJ888015 / HBL: YIFFW0184015 / FCL XXXX…" at bounding box center [626, 175] width 684 height 56
copy div "YAMATO - YAZAKI / YMM-OI-246 / MBL: MEDUXJ888015 / HBL: YIFFW0184015 / FCL"
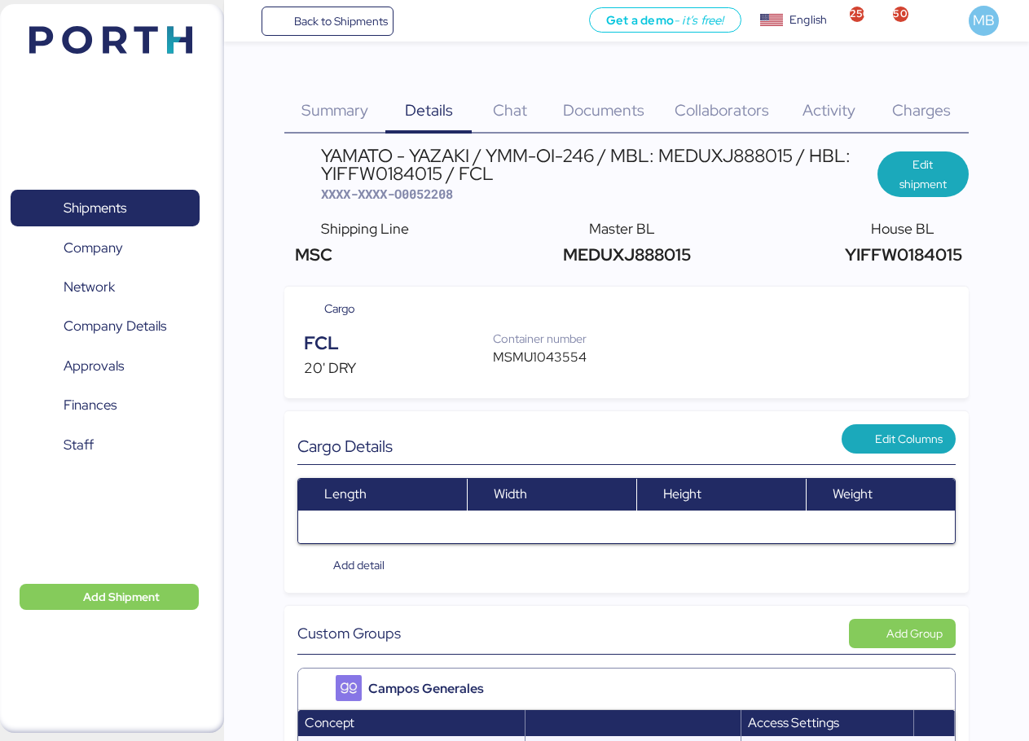
click at [439, 193] on span "XXXX-XXXX-O0052208" at bounding box center [387, 194] width 132 height 16
copy span "O0052208"
click at [542, 349] on div "MSMU1043554" at bounding box center [548, 358] width 111 height 20
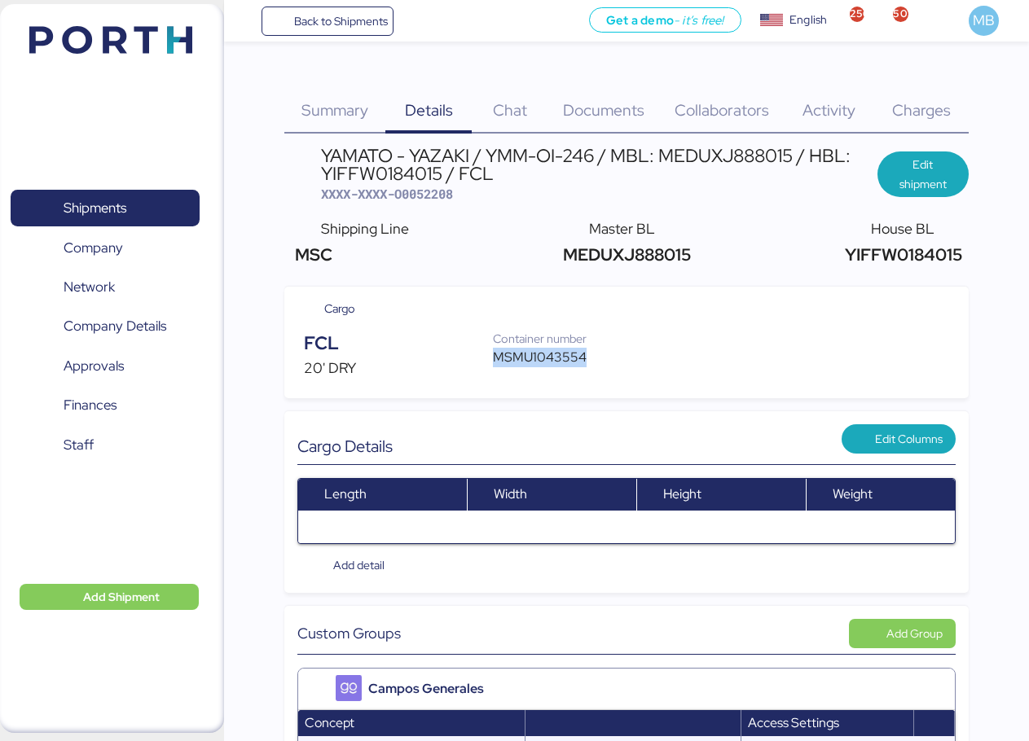
copy div "MSMU1043554"
click at [433, 196] on span "XXXX-XXXX-O0052208" at bounding box center [387, 194] width 132 height 16
copy span "O0052208"
